Goal: Information Seeking & Learning: Learn about a topic

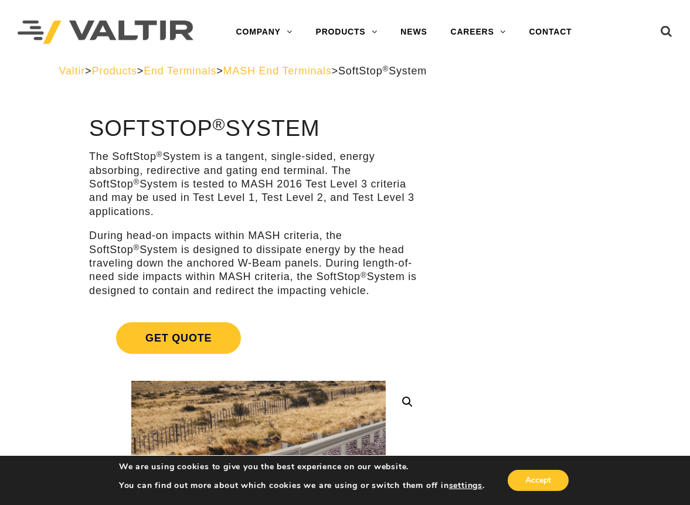
click at [332, 72] on span "MASH End Terminals" at bounding box center [277, 71] width 108 height 12
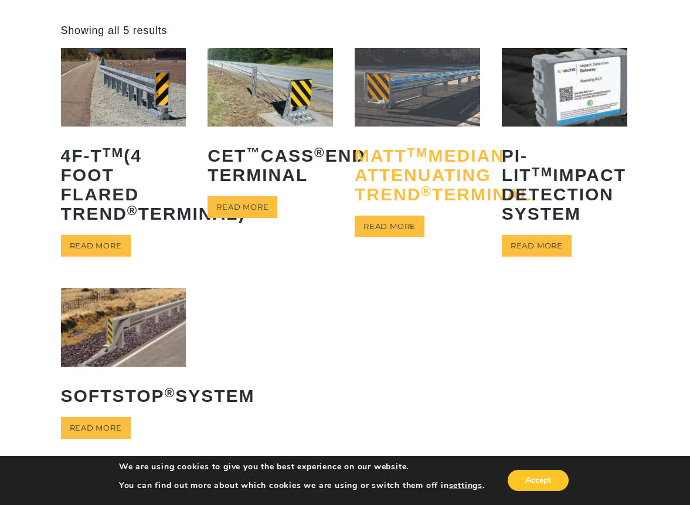
scroll to position [59, 0]
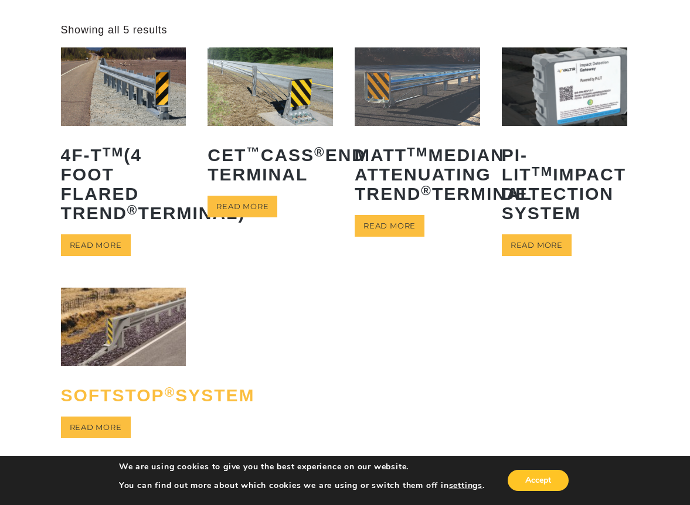
click at [114, 414] on h2 "SoftStop ® System" at bounding box center [123, 395] width 125 height 37
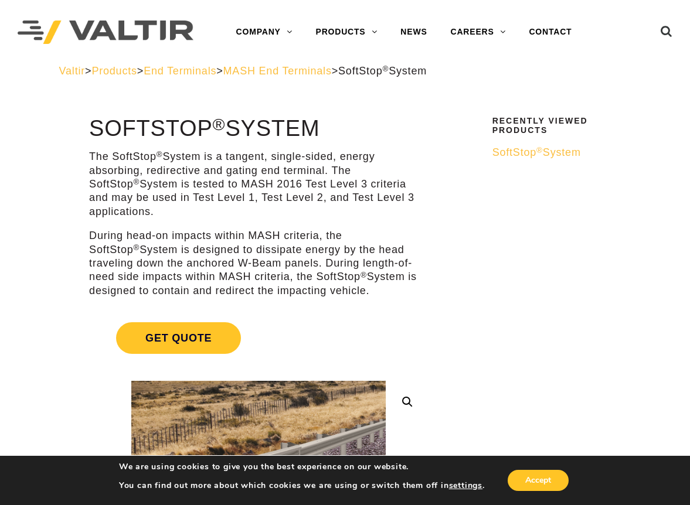
click at [312, 234] on p "During head-on impacts within MASH criteria, the SoftStop ® System is designed …" at bounding box center [258, 263] width 339 height 69
